Goal: Task Accomplishment & Management: Use online tool/utility

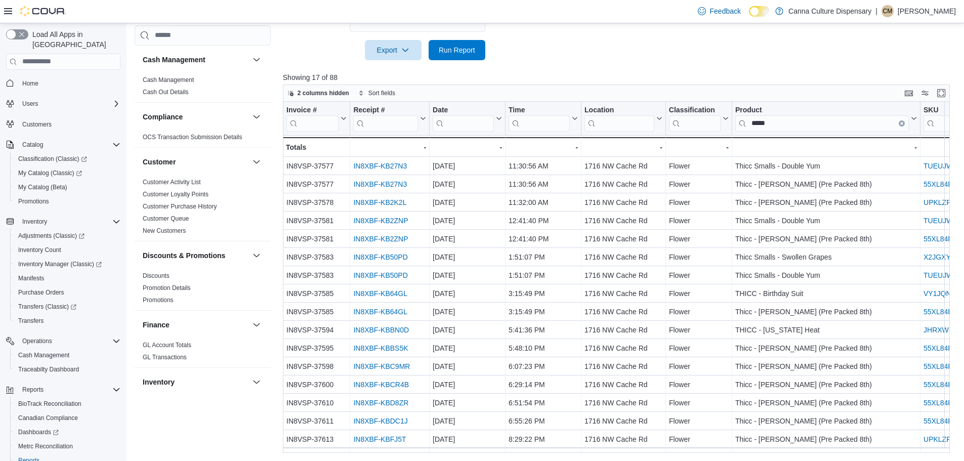
scroll to position [18, 0]
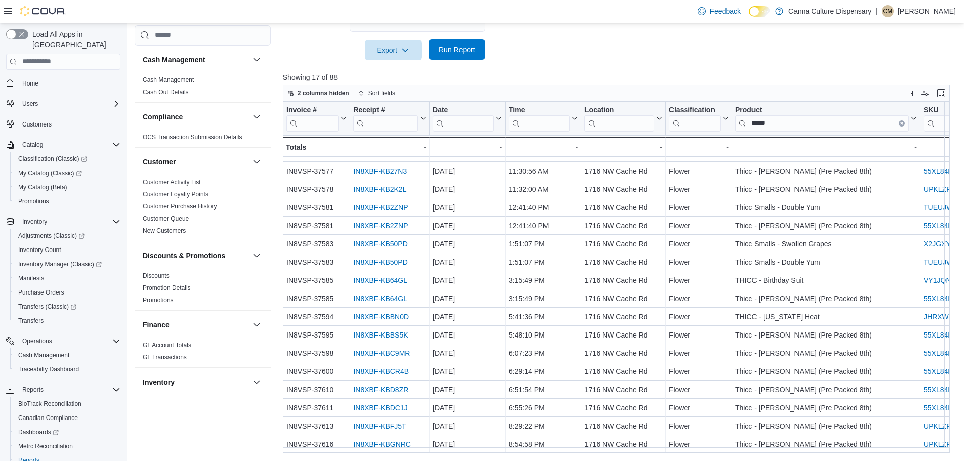
click at [451, 56] on span "Run Report" at bounding box center [457, 49] width 45 height 20
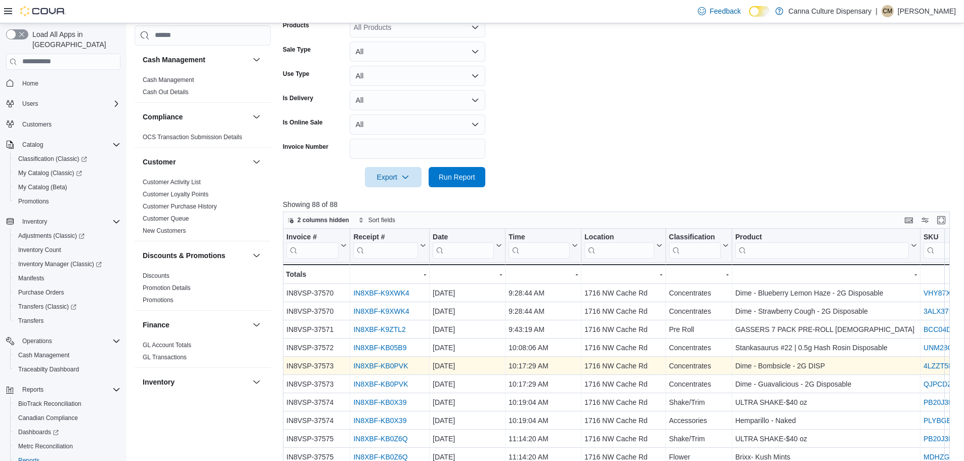
scroll to position [110, 0]
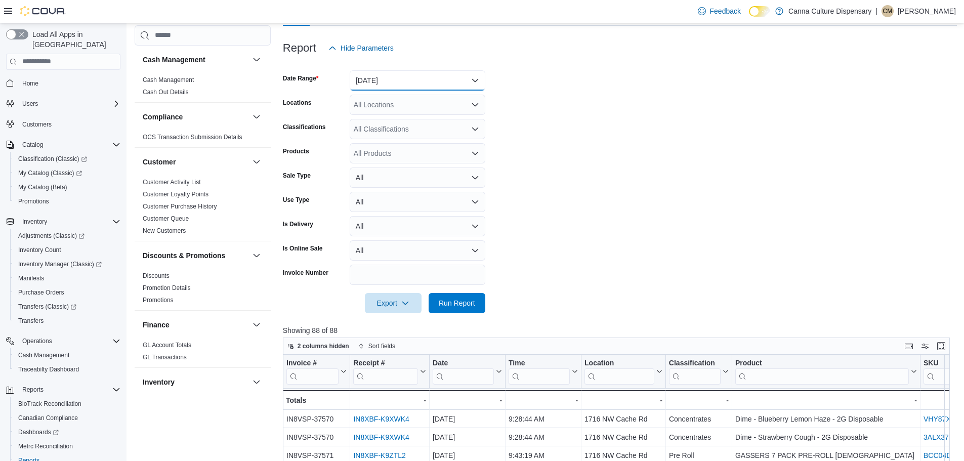
click at [443, 86] on button "[DATE]" at bounding box center [418, 80] width 136 height 20
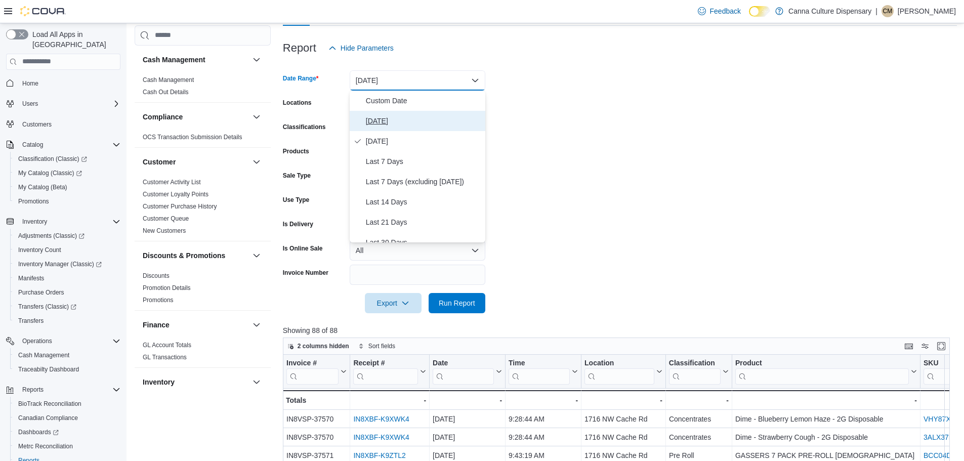
click at [379, 121] on span "[DATE]" at bounding box center [423, 121] width 115 height 12
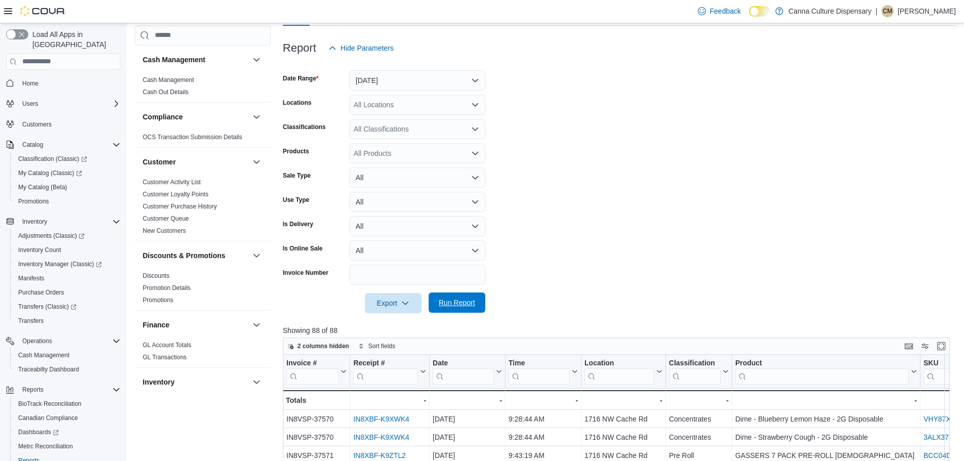
click at [452, 306] on span "Run Report" at bounding box center [457, 303] width 36 height 10
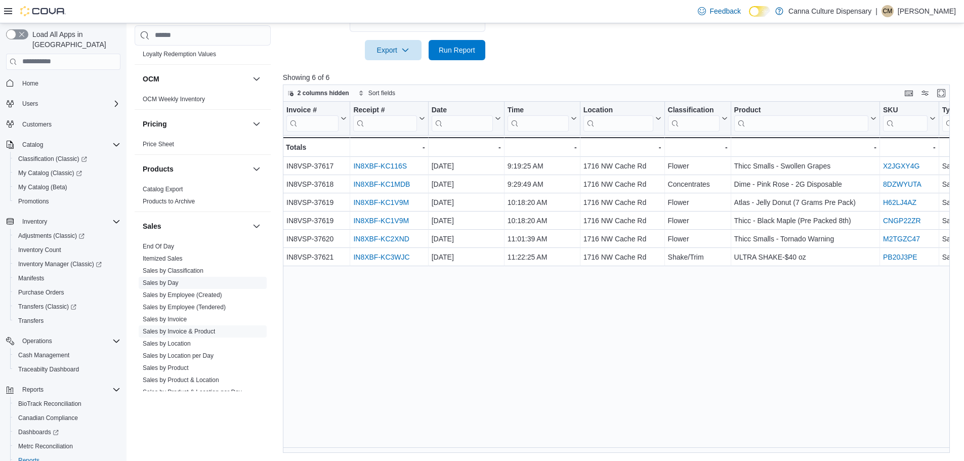
scroll to position [557, 0]
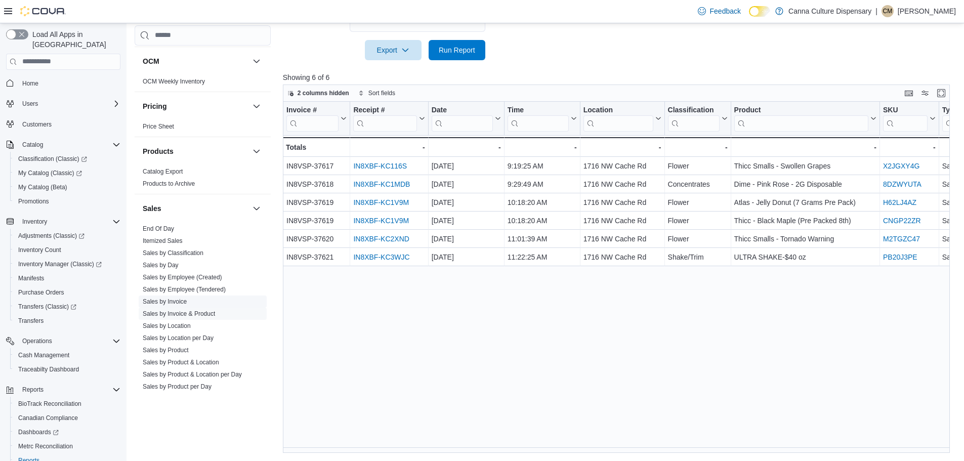
click at [163, 298] on link "Sales by Invoice" at bounding box center [165, 301] width 44 height 7
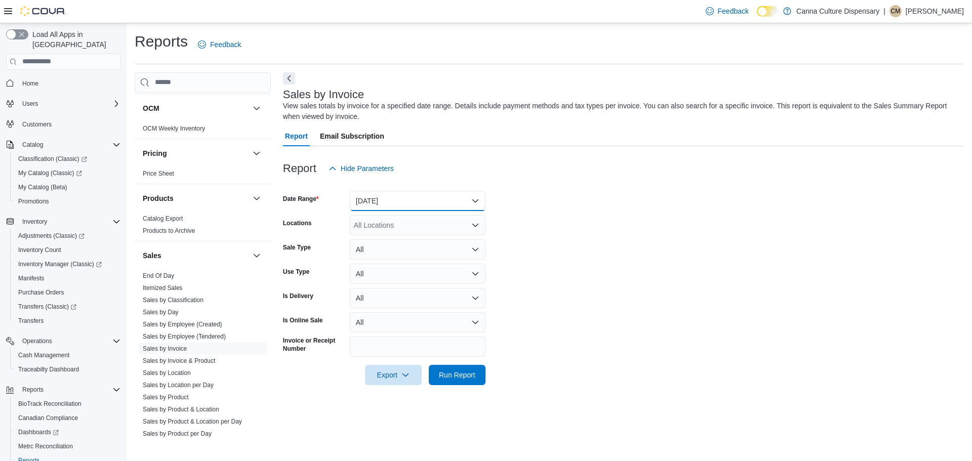
click at [434, 207] on button "[DATE]" at bounding box center [418, 201] width 136 height 20
click at [628, 197] on form "Date Range [DATE] Locations All Locations Sale Type All Use Type All Is Deliver…" at bounding box center [623, 282] width 681 height 206
click at [476, 367] on span "Run Report" at bounding box center [457, 374] width 45 height 20
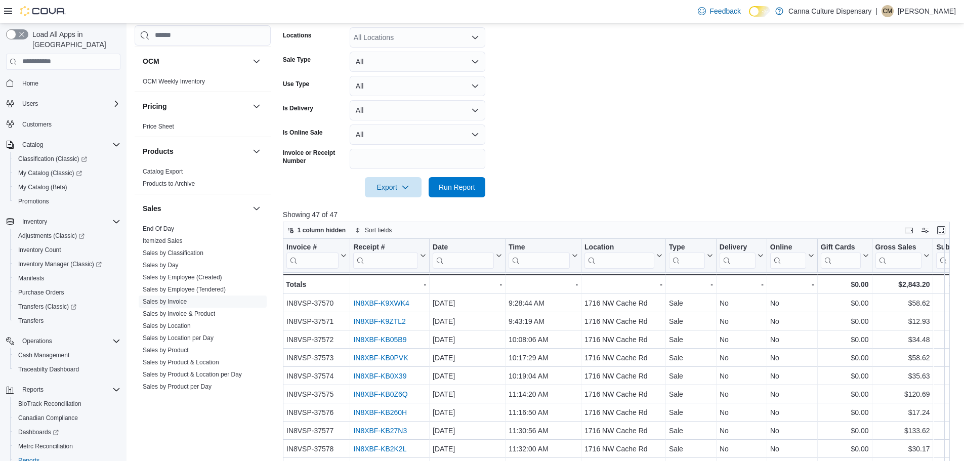
scroll to position [101, 0]
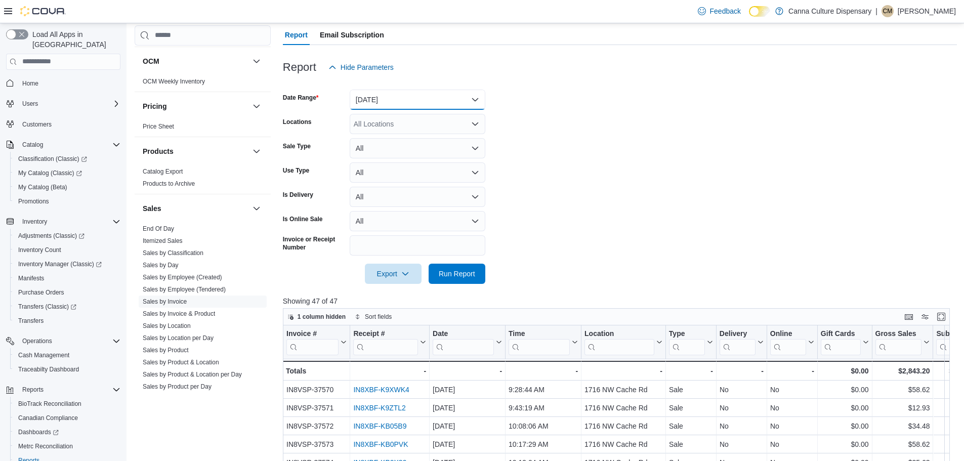
click at [411, 97] on button "[DATE]" at bounding box center [418, 100] width 136 height 20
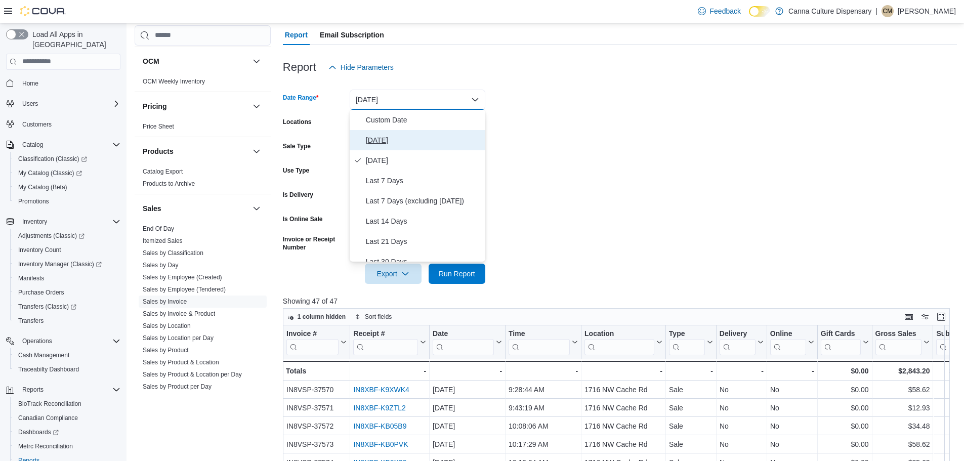
click at [379, 145] on span "[DATE]" at bounding box center [423, 140] width 115 height 12
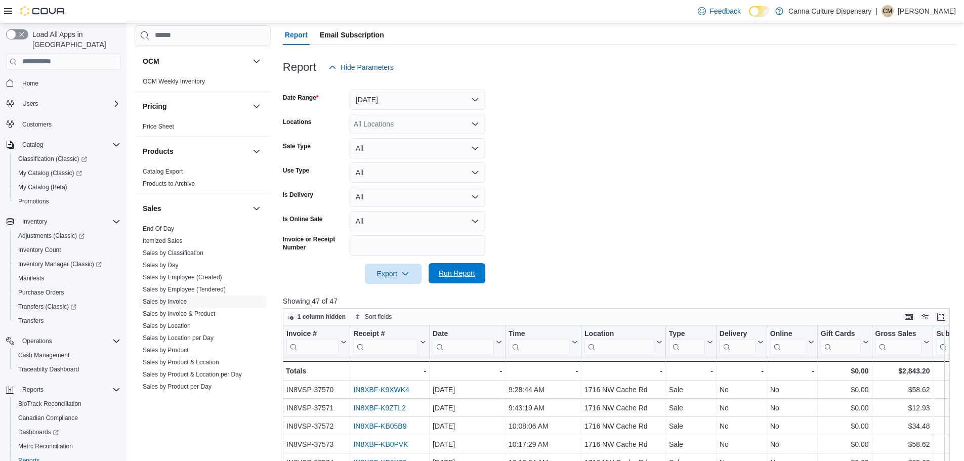
click at [457, 275] on span "Run Report" at bounding box center [457, 273] width 36 height 10
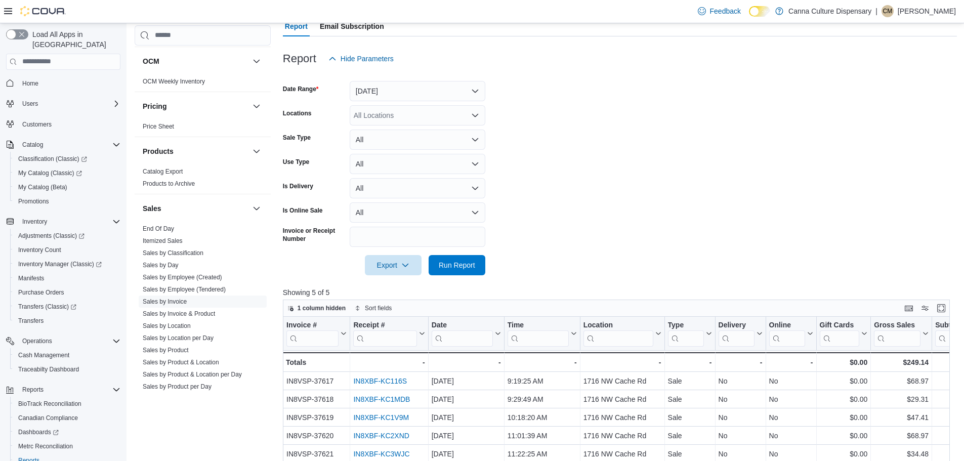
scroll to position [325, 0]
